Goal: Task Accomplishment & Management: Manage account settings

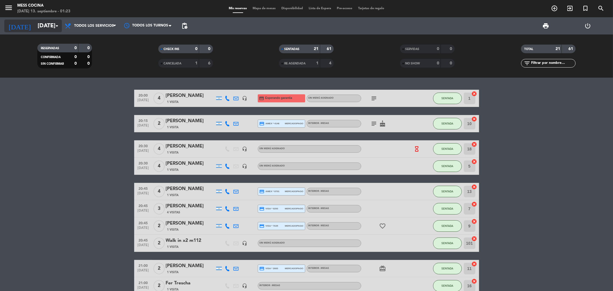
click at [44, 31] on input "[DATE]" at bounding box center [71, 26] width 73 height 13
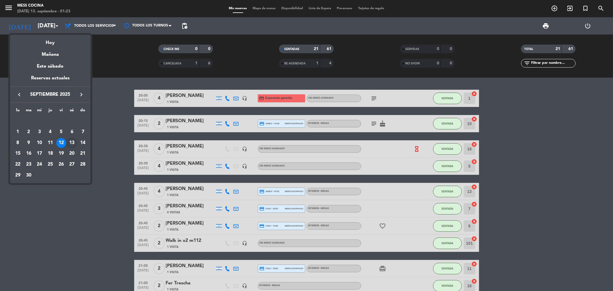
click at [74, 142] on div "13" at bounding box center [72, 143] width 10 height 10
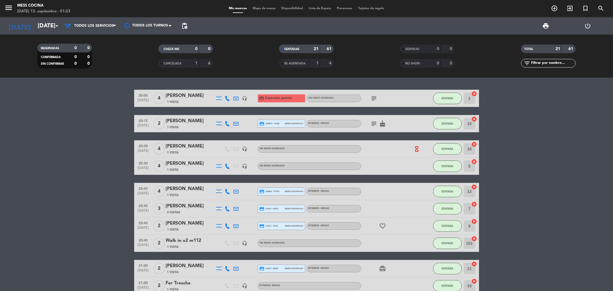
type input "[DATE]"
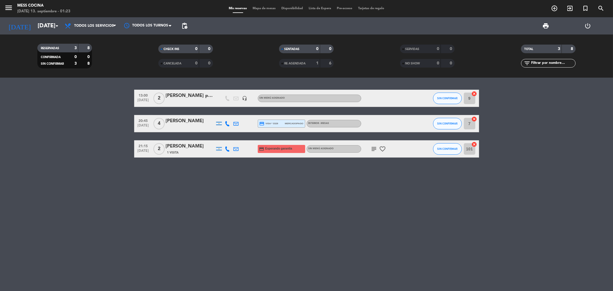
drag, startPoint x: 244, startPoint y: 185, endPoint x: 292, endPoint y: 207, distance: 52.5
click at [292, 207] on div "13:00 [DATE] 2 [PERSON_NAME] prensa headset_mic Sin menú asignado SIN CONFIRMAR…" at bounding box center [306, 184] width 613 height 213
drag, startPoint x: 229, startPoint y: 176, endPoint x: 85, endPoint y: 124, distance: 153.3
click at [85, 124] on div "13:00 [DATE] 2 [PERSON_NAME] prensa headset_mic Sin menú asignado SIN CONFIRMAR…" at bounding box center [306, 184] width 613 height 213
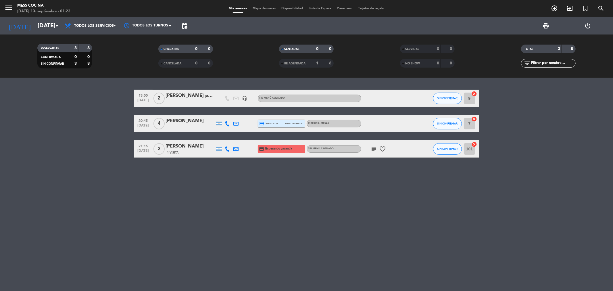
click at [85, 124] on bookings-row "13:00 [DATE] 2 [PERSON_NAME] prensa headset_mic Sin menú asignado SIN CONFIRMAR…" at bounding box center [306, 124] width 613 height 68
click at [91, 22] on span "Todos los servicios" at bounding box center [90, 26] width 57 height 13
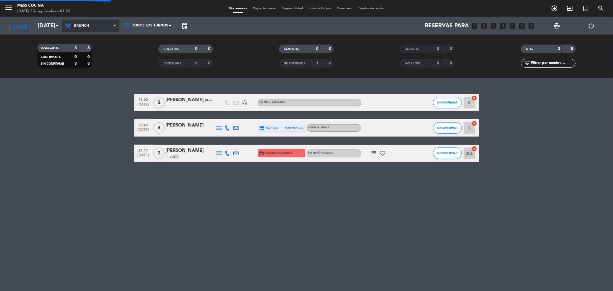
click at [100, 49] on div "menu Mess Cocina [DATE] 13. septiembre - 01:23 Mis reservas Mapa de mesas Dispo…" at bounding box center [306, 39] width 613 height 78
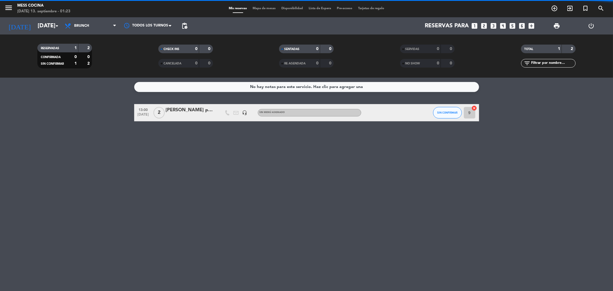
drag, startPoint x: 82, startPoint y: 132, endPoint x: 311, endPoint y: 201, distance: 238.8
click at [311, 201] on div "No hay notas para este servicio. Haz clic para agregar una 13:00 [DATE] 2 [PERS…" at bounding box center [306, 184] width 613 height 213
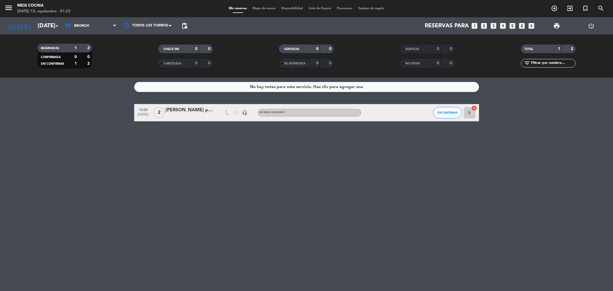
drag, startPoint x: 311, startPoint y: 201, endPoint x: 90, endPoint y: 109, distance: 239.3
click at [90, 109] on div "No hay notas para este servicio. Haz clic para agregar una 13:00 [DATE] 2 [PERS…" at bounding box center [306, 184] width 613 height 213
click at [90, 109] on bookings-row "13:00 [DATE] 2 [PERSON_NAME] prensa headset_mic Sin menú asignado SIN CONFIRMAR…" at bounding box center [306, 112] width 613 height 17
drag, startPoint x: 96, startPoint y: 76, endPoint x: 203, endPoint y: 162, distance: 136.8
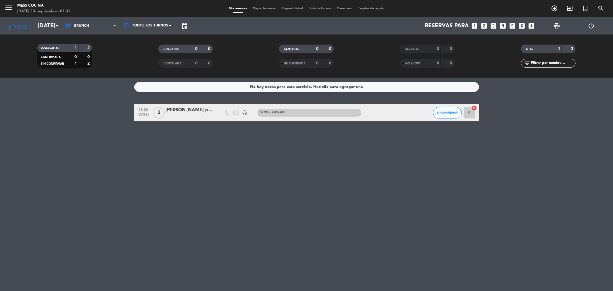
click at [203, 162] on ng-component "menu Mess Cocina [DATE] 13. septiembre - 01:32 Mis reservas Mapa de mesas Dispo…" at bounding box center [306, 145] width 613 height 291
click at [453, 117] on button "SIN CONFIRMAR" at bounding box center [447, 112] width 29 height 11
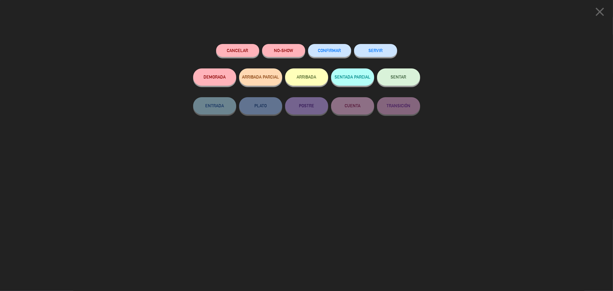
click at [341, 50] on button "CONFIRMAR" at bounding box center [329, 50] width 43 height 13
